Goal: Task Accomplishment & Management: Use online tool/utility

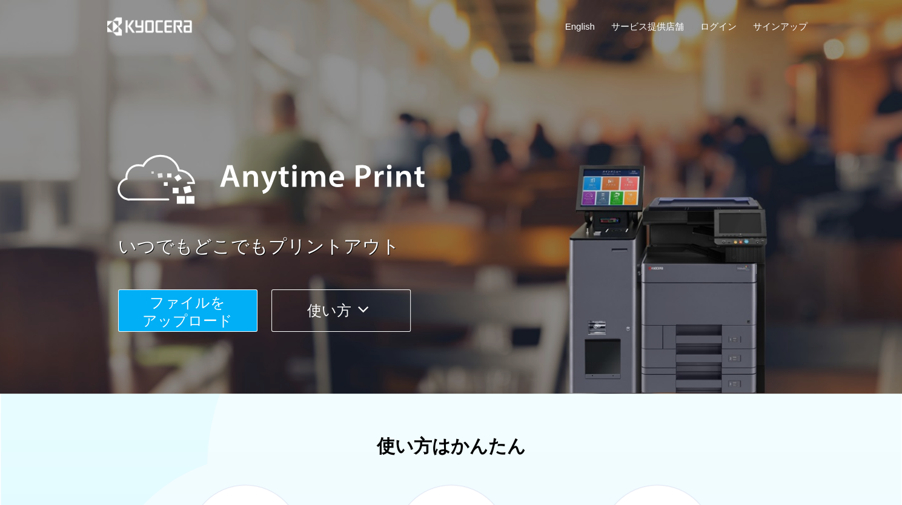
click at [164, 304] on span "ファイルを ​​アップロード" at bounding box center [187, 312] width 90 height 35
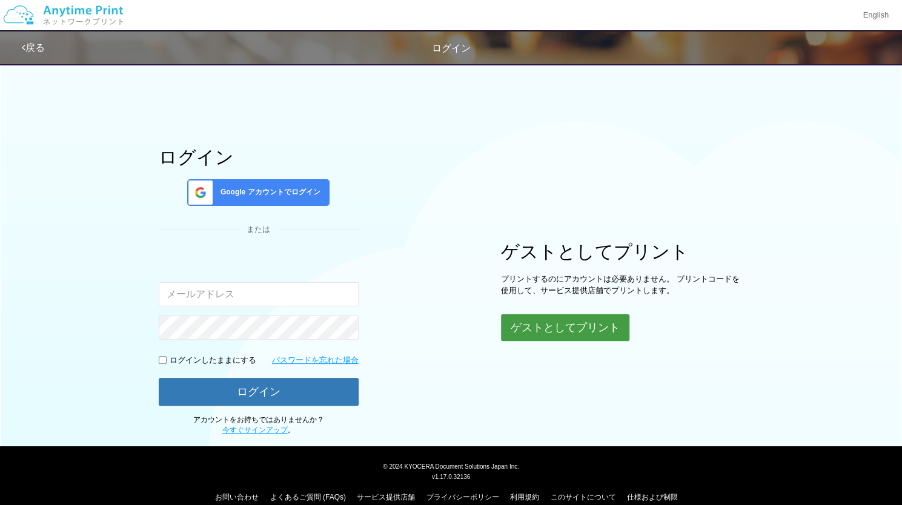
click at [578, 326] on button "ゲストとしてプリント" at bounding box center [565, 328] width 128 height 27
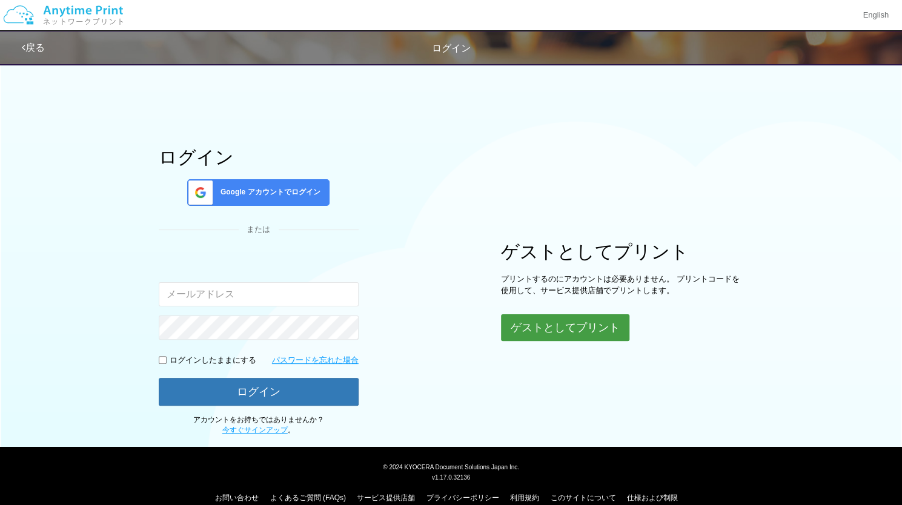
click at [573, 327] on button "ゲストとしてプリント" at bounding box center [565, 328] width 128 height 27
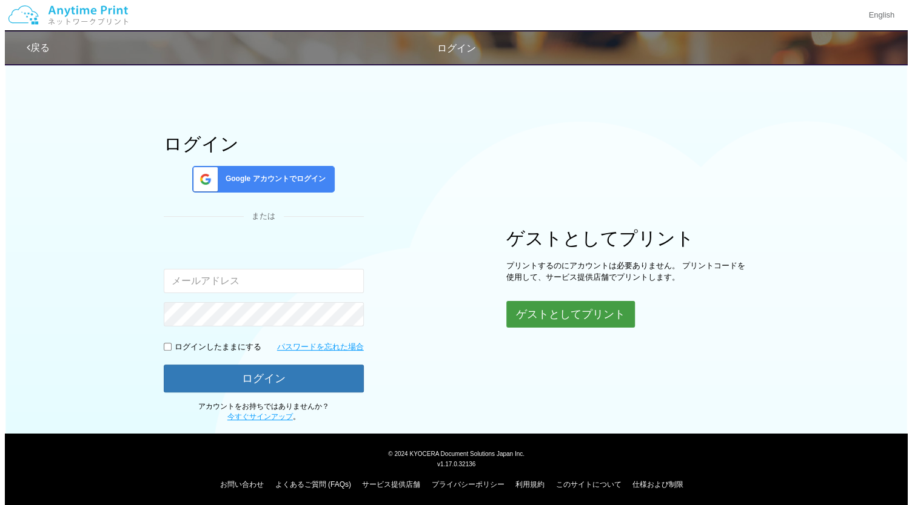
scroll to position [17, 0]
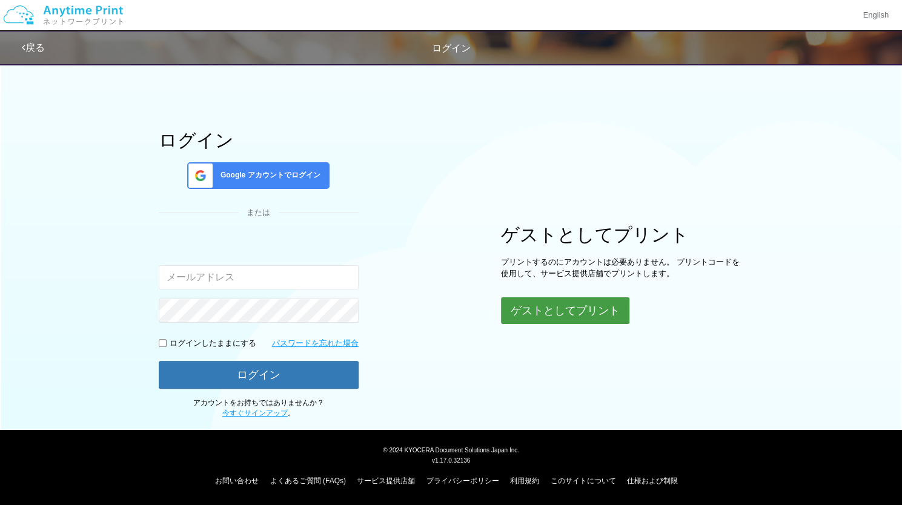
click at [564, 313] on button "ゲストとしてプリント" at bounding box center [565, 311] width 128 height 27
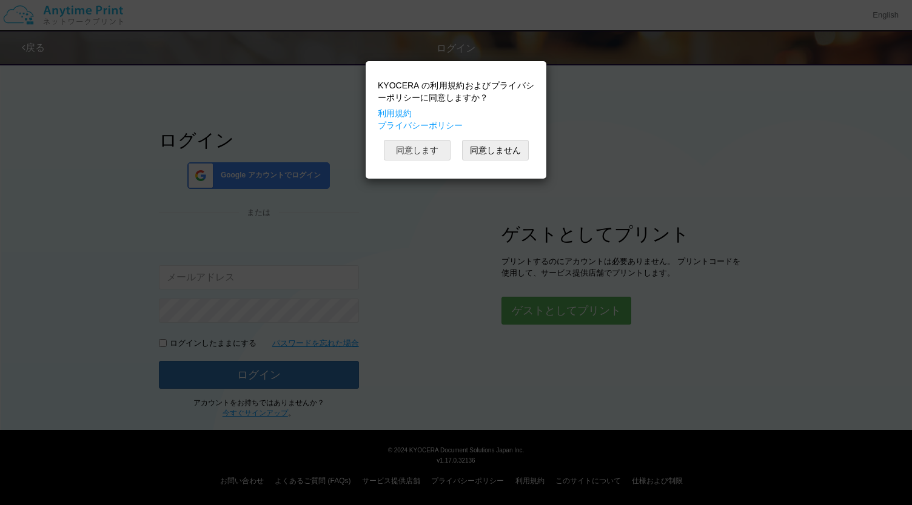
click at [440, 150] on button "同意します" at bounding box center [417, 150] width 67 height 21
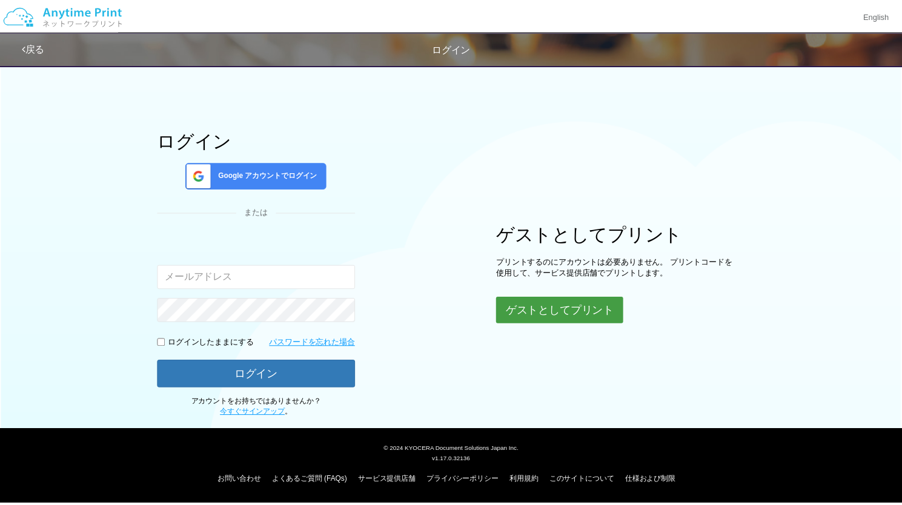
scroll to position [16, 0]
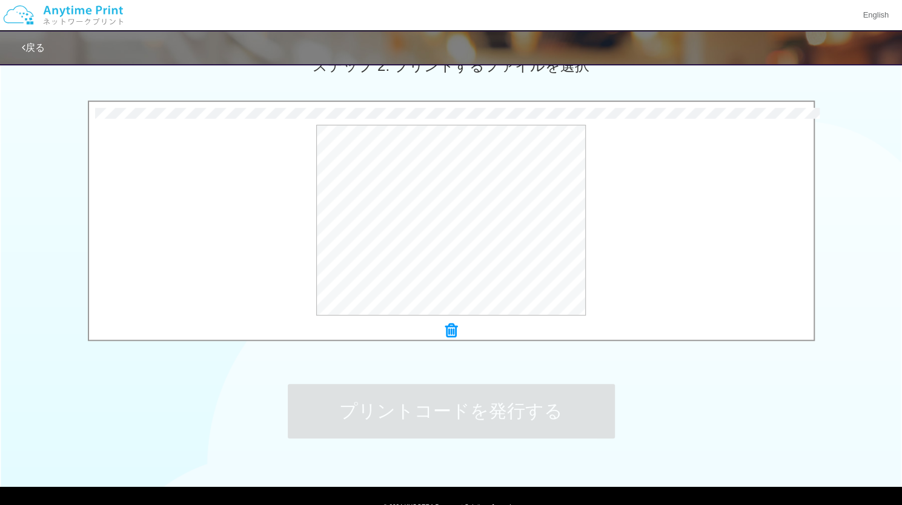
scroll to position [295, 0]
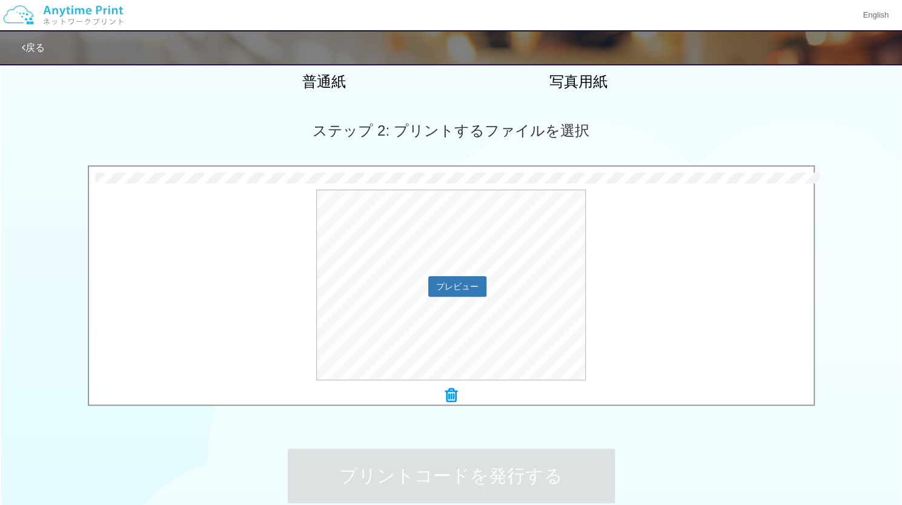
click at [150, 301] on div "プレビュー" at bounding box center [451, 285] width 725 height 191
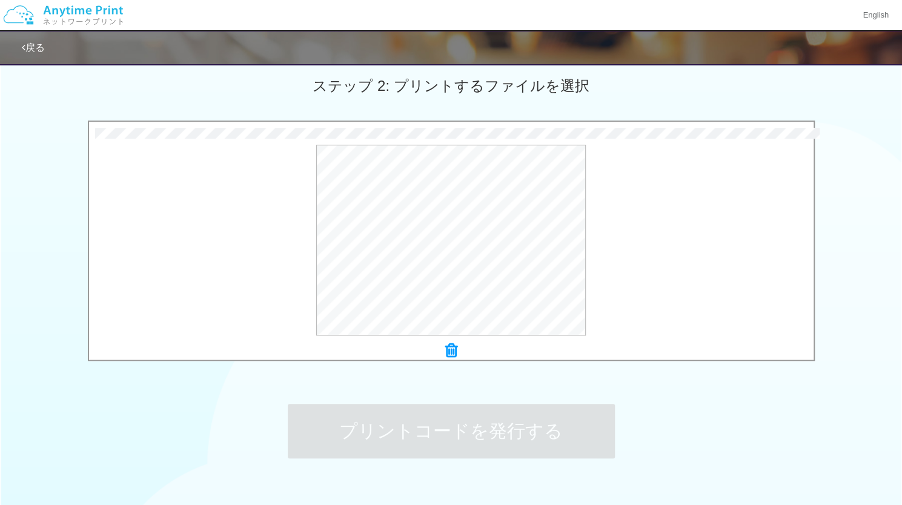
scroll to position [416, 0]
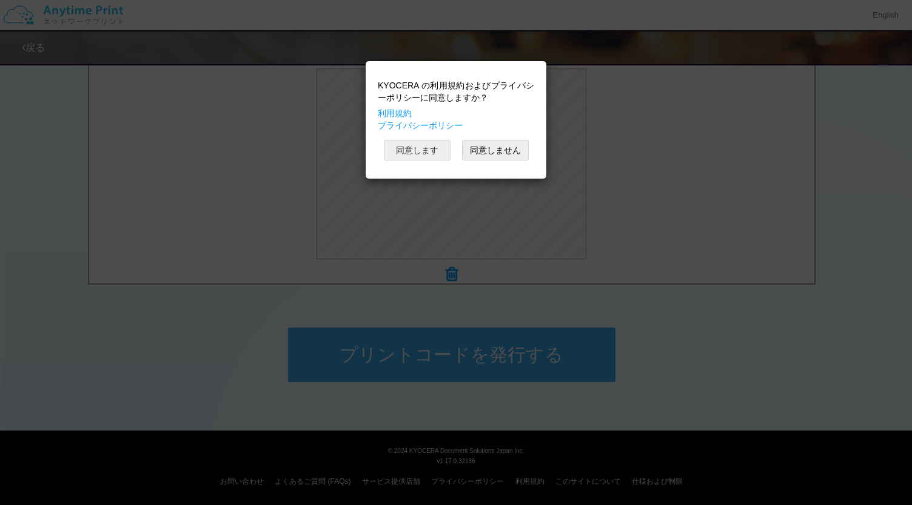
click at [399, 148] on button "同意します" at bounding box center [417, 150] width 67 height 21
click at [396, 151] on button "同意します" at bounding box center [417, 150] width 67 height 21
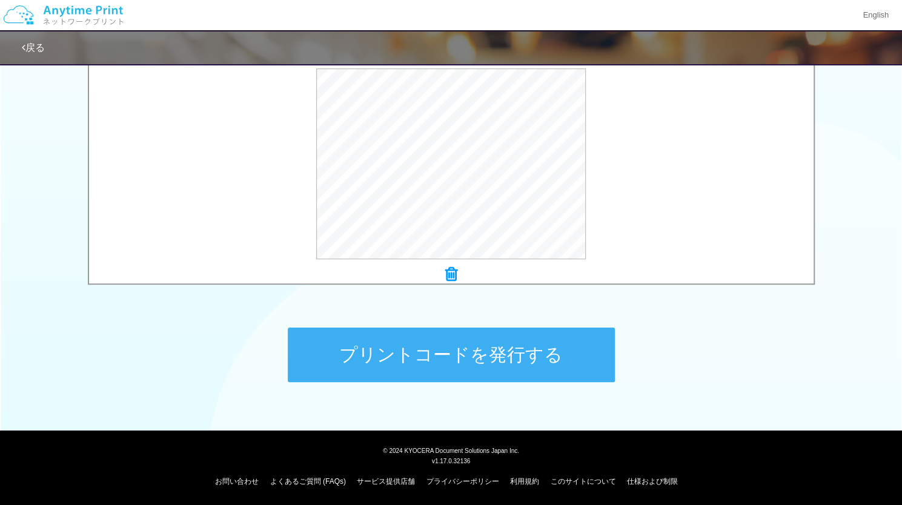
click at [479, 339] on button "プリントコードを発行する" at bounding box center [451, 355] width 327 height 55
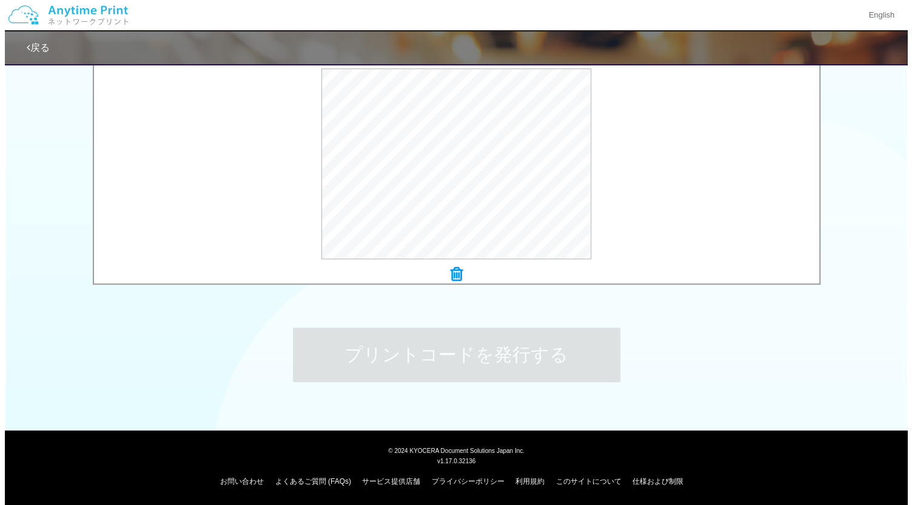
scroll to position [0, 0]
